Goal: Find contact information: Find contact information

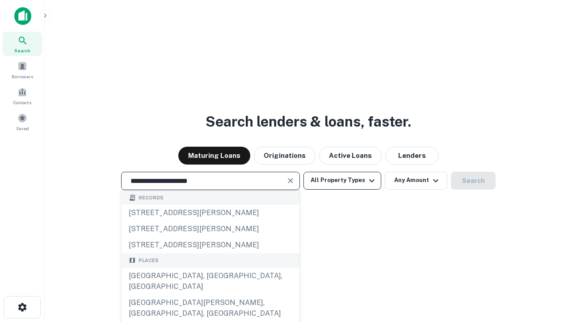
click at [210, 294] on div "[GEOGRAPHIC_DATA], [GEOGRAPHIC_DATA], [GEOGRAPHIC_DATA]" at bounding box center [211, 281] width 178 height 27
click at [342, 180] on button "All Property Types" at bounding box center [342, 181] width 78 height 18
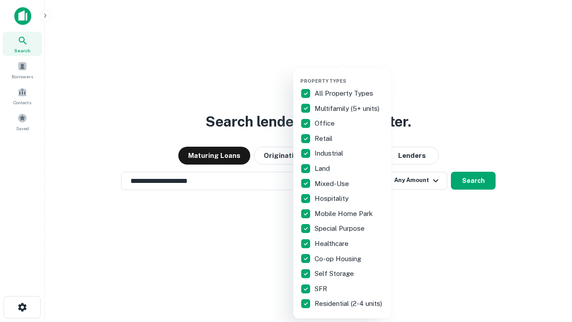
type input "**********"
click at [349, 75] on button "button" at bounding box center [349, 75] width 98 height 0
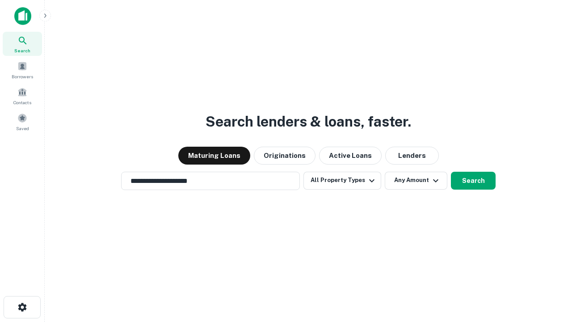
scroll to position [14, 0]
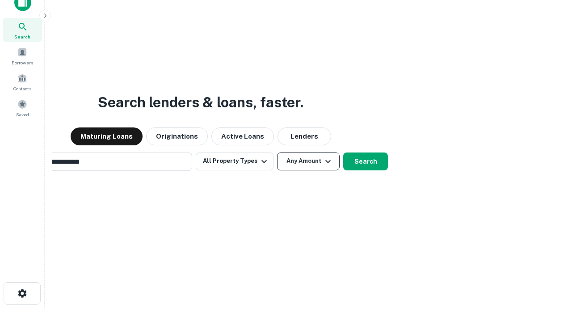
click at [277, 152] on button "Any Amount" at bounding box center [308, 161] width 63 height 18
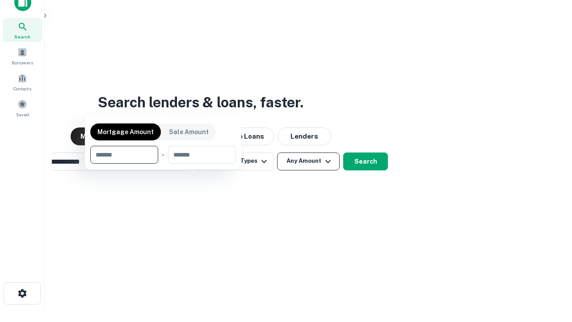
scroll to position [14, 0]
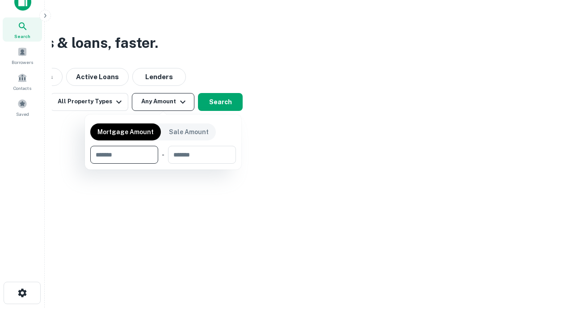
type input "*******"
click at [163, 164] on button "button" at bounding box center [163, 164] width 146 height 0
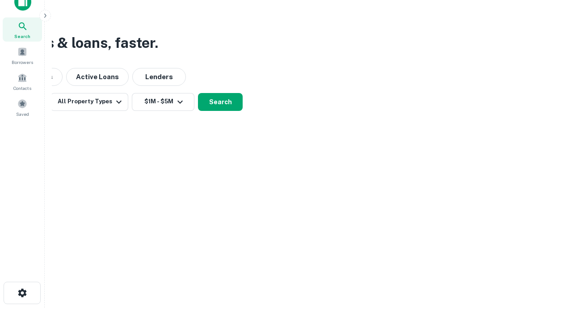
scroll to position [14, 0]
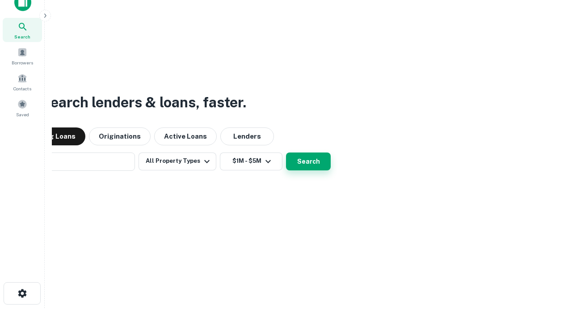
click at [286, 152] on button "Search" at bounding box center [308, 161] width 45 height 18
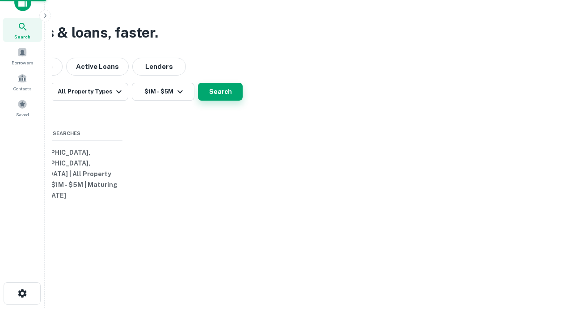
scroll to position [14, 0]
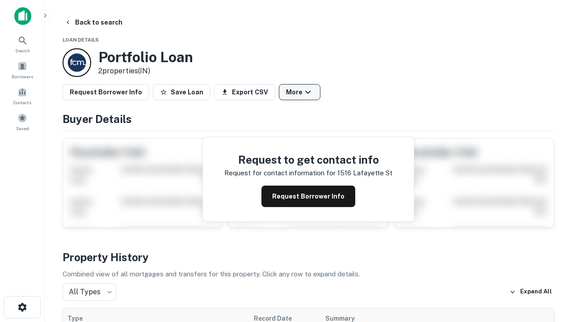
click at [299, 92] on button "More" at bounding box center [300, 92] width 42 height 16
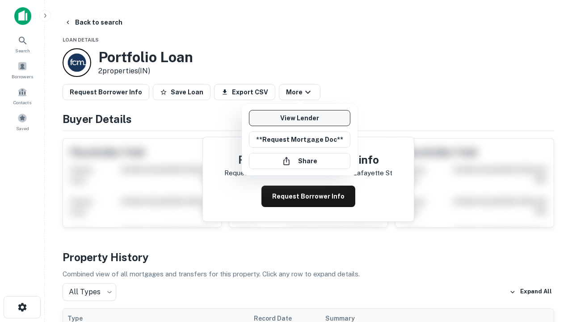
click at [299, 118] on link "View Lender" at bounding box center [299, 118] width 101 height 16
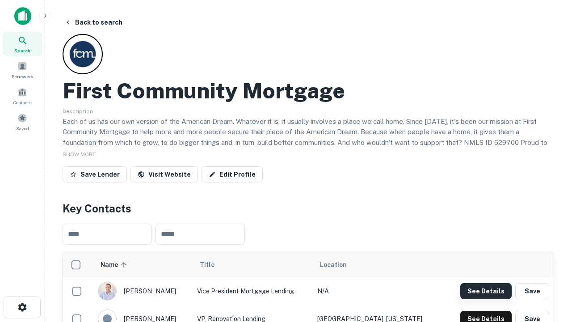
click at [486, 290] on button "See Details" at bounding box center [485, 291] width 51 height 16
click at [22, 307] on icon "button" at bounding box center [22, 307] width 11 height 11
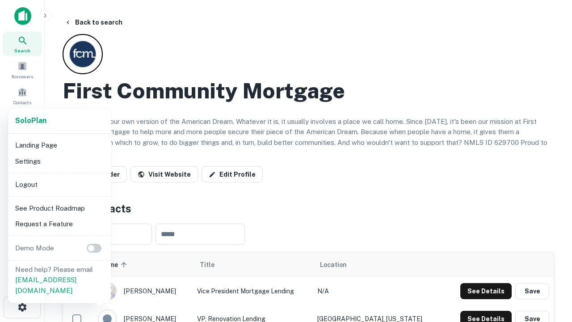
click at [59, 184] on li "Logout" at bounding box center [60, 184] width 96 height 16
